Goal: Navigation & Orientation: Find specific page/section

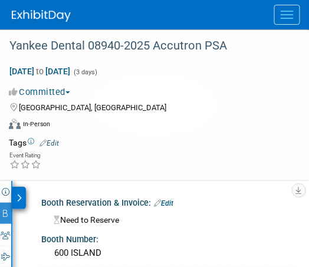
click at [289, 18] on span "Menu" at bounding box center [286, 18] width 13 height 1
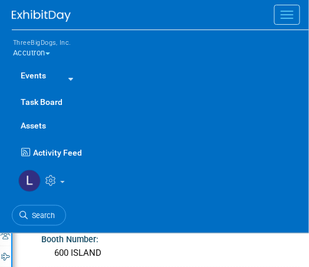
click at [34, 78] on link "Events" at bounding box center [33, 76] width 43 height 24
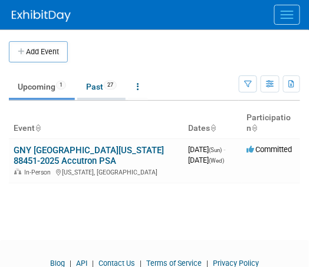
click at [93, 90] on link "Past 27" at bounding box center [101, 86] width 48 height 22
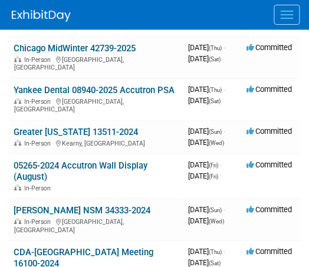
scroll to position [236, 0]
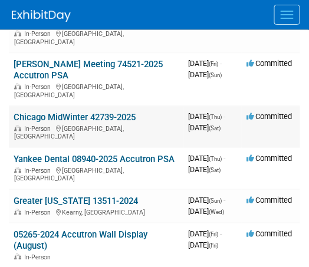
click at [41, 113] on link "Chicago MidWinter 42739-2025" at bounding box center [75, 118] width 122 height 11
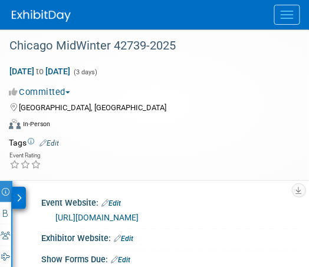
click at [22, 193] on div at bounding box center [19, 198] width 14 height 22
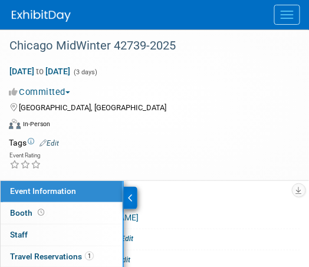
scroll to position [59, 0]
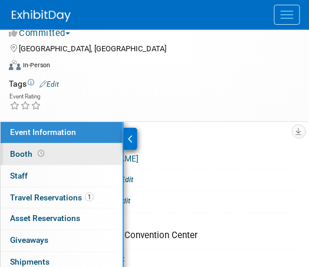
click at [57, 151] on link "Booth" at bounding box center [62, 154] width 122 height 21
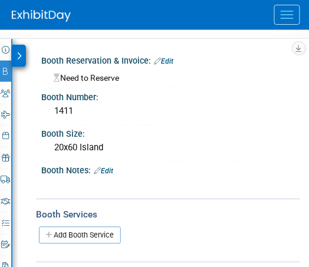
scroll to position [118, 0]
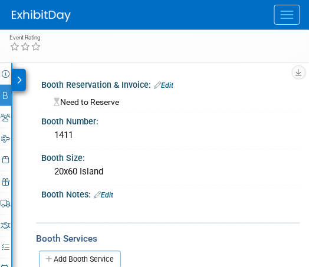
click at [278, 18] on button "Menu" at bounding box center [287, 15] width 26 height 20
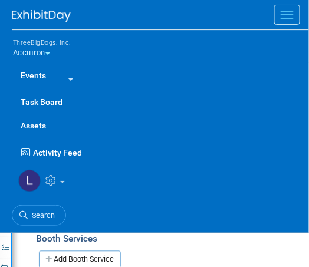
click at [37, 75] on link "Events" at bounding box center [33, 76] width 43 height 24
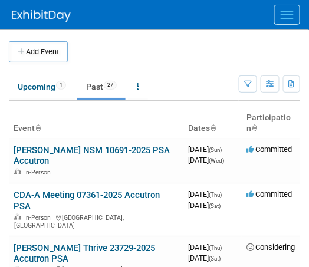
click at [97, 81] on link "Past 27" at bounding box center [101, 86] width 48 height 22
click at [97, 87] on link "Past 27" at bounding box center [101, 86] width 48 height 22
click at [95, 87] on link "Past 27" at bounding box center [101, 86] width 48 height 22
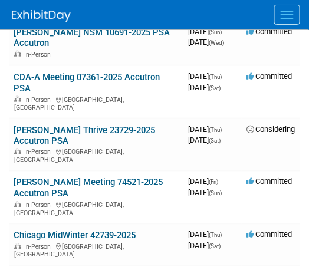
scroll to position [59, 0]
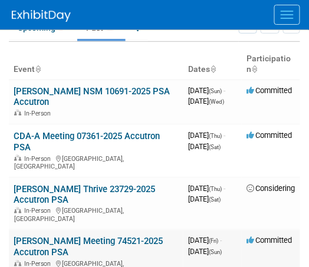
click at [44, 236] on link "[PERSON_NAME] Meeting 74521-2025 Accutron PSA" at bounding box center [88, 247] width 149 height 22
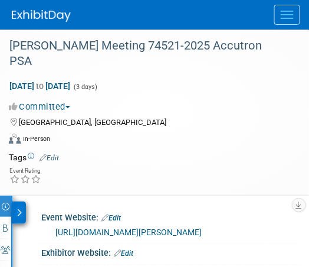
click at [24, 202] on div at bounding box center [19, 213] width 14 height 22
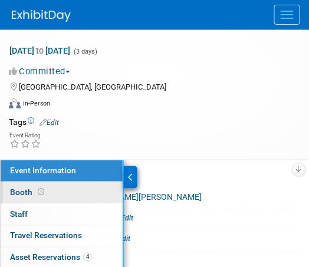
scroll to position [59, 0]
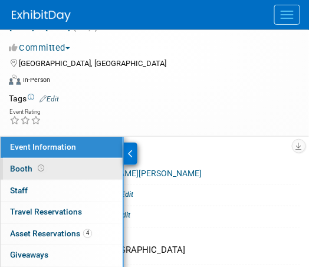
click at [62, 158] on link "Booth" at bounding box center [62, 168] width 122 height 21
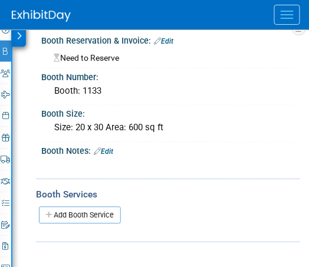
scroll to position [118, 0]
